Goal: Information Seeking & Learning: Learn about a topic

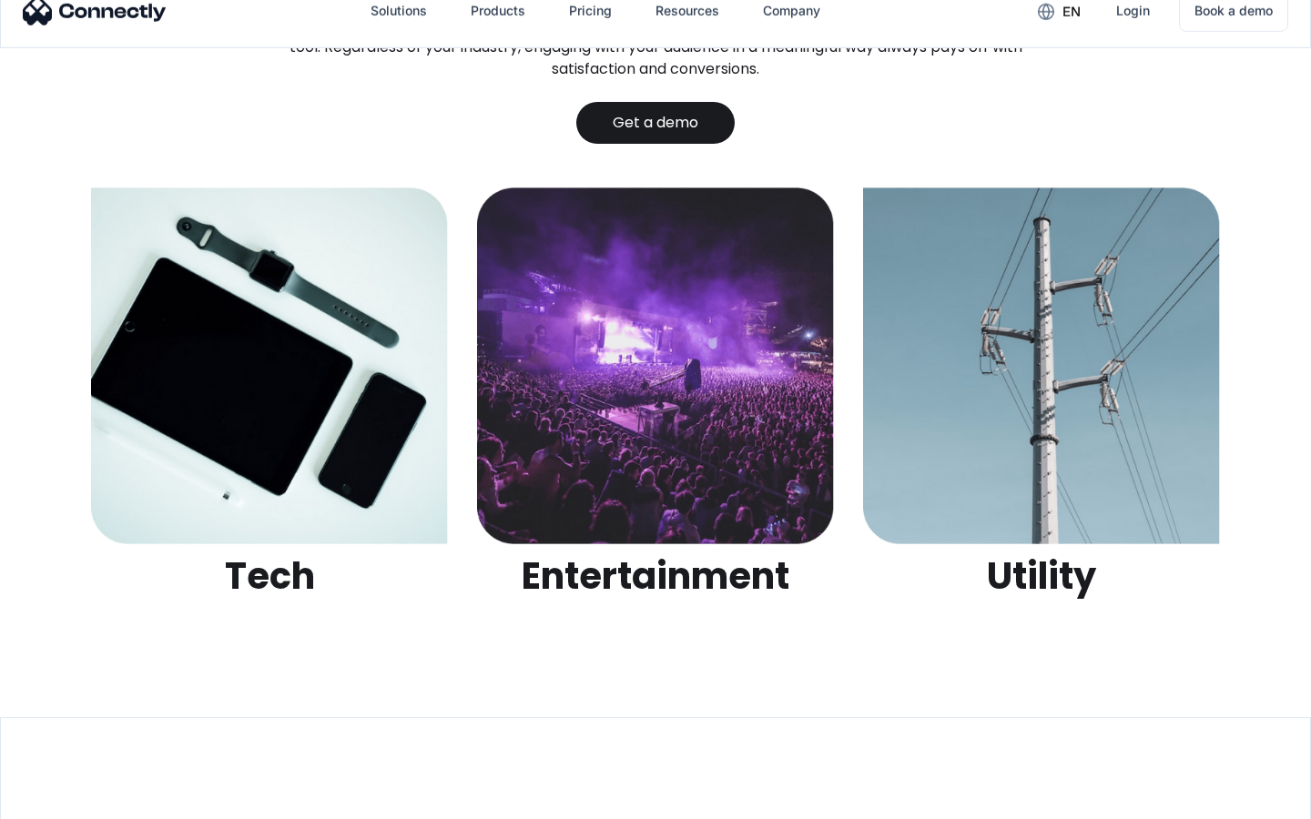
scroll to position [5744, 0]
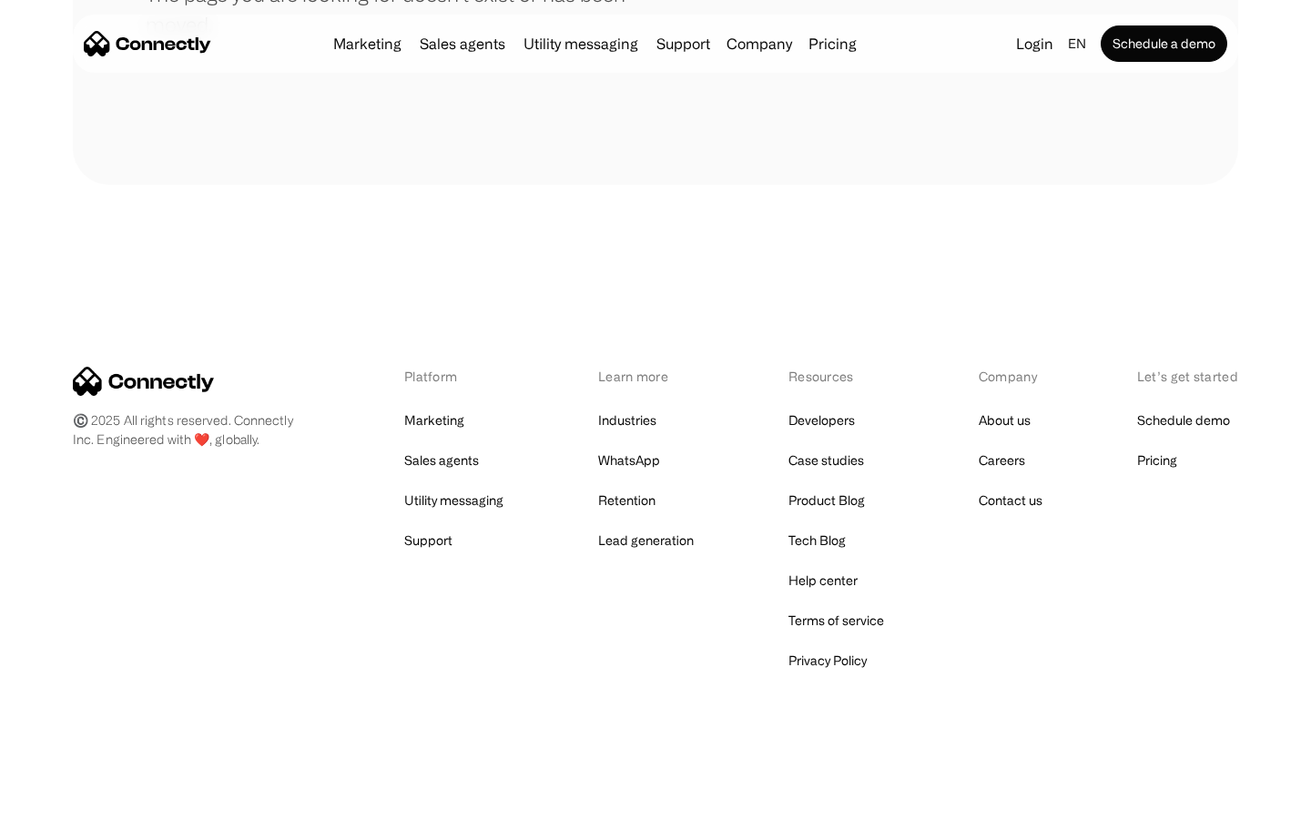
scroll to position [332, 0]
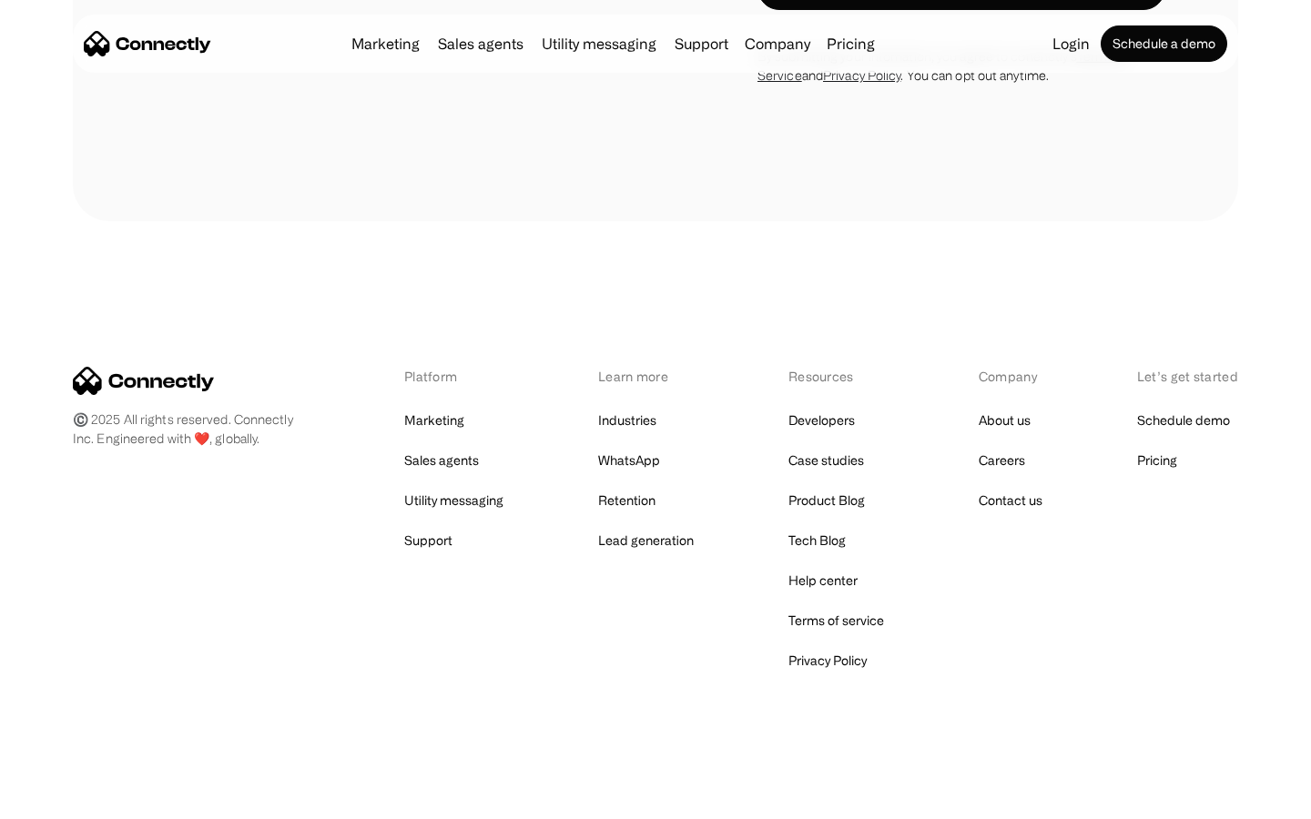
scroll to position [3079, 0]
